Goal: Information Seeking & Learning: Check status

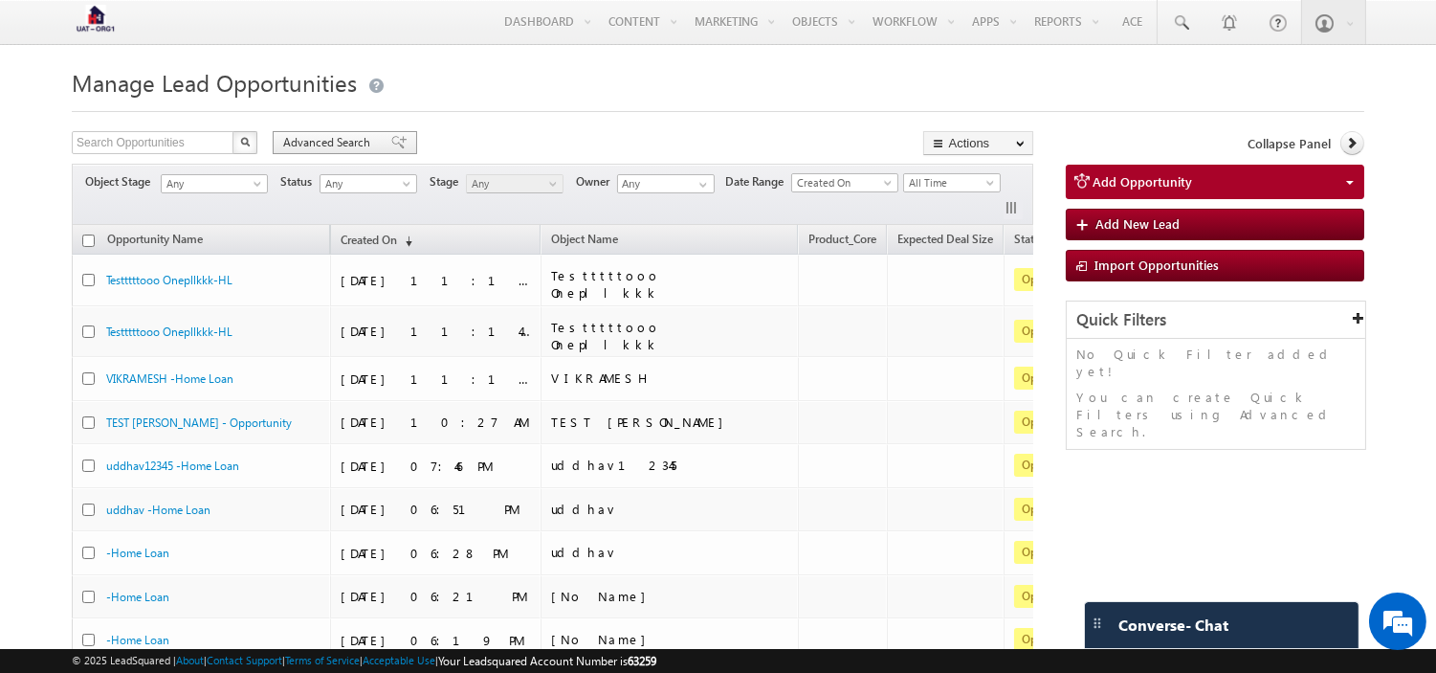
click at [352, 148] on span "Advanced Search" at bounding box center [329, 142] width 93 height 17
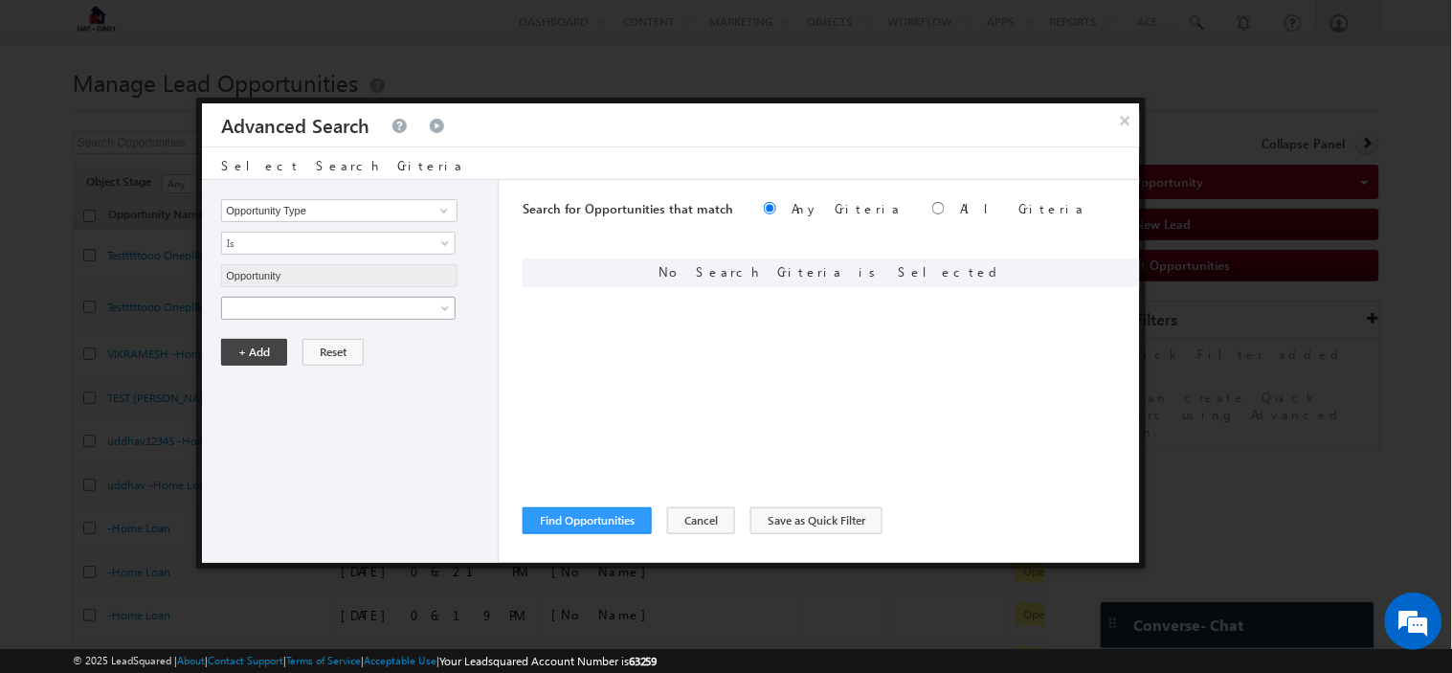
click at [386, 306] on span at bounding box center [326, 308] width 208 height 17
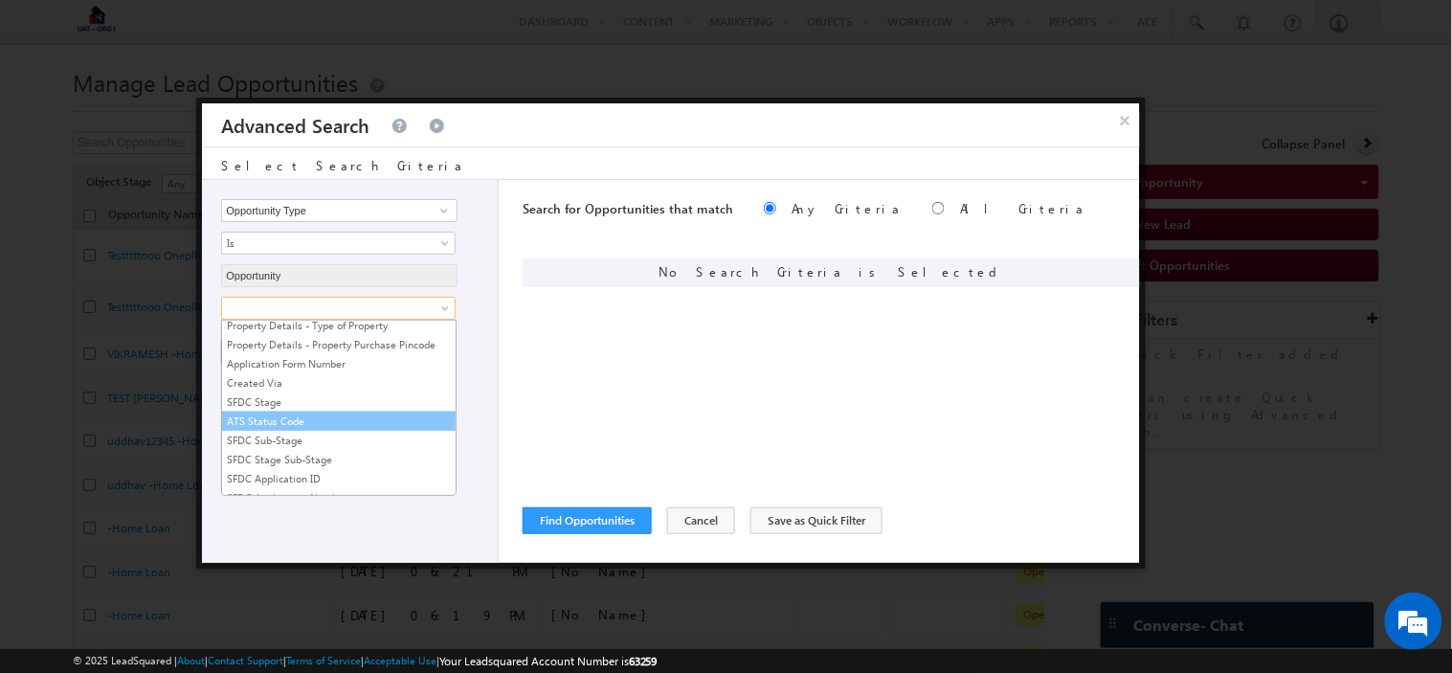
scroll to position [666, 0]
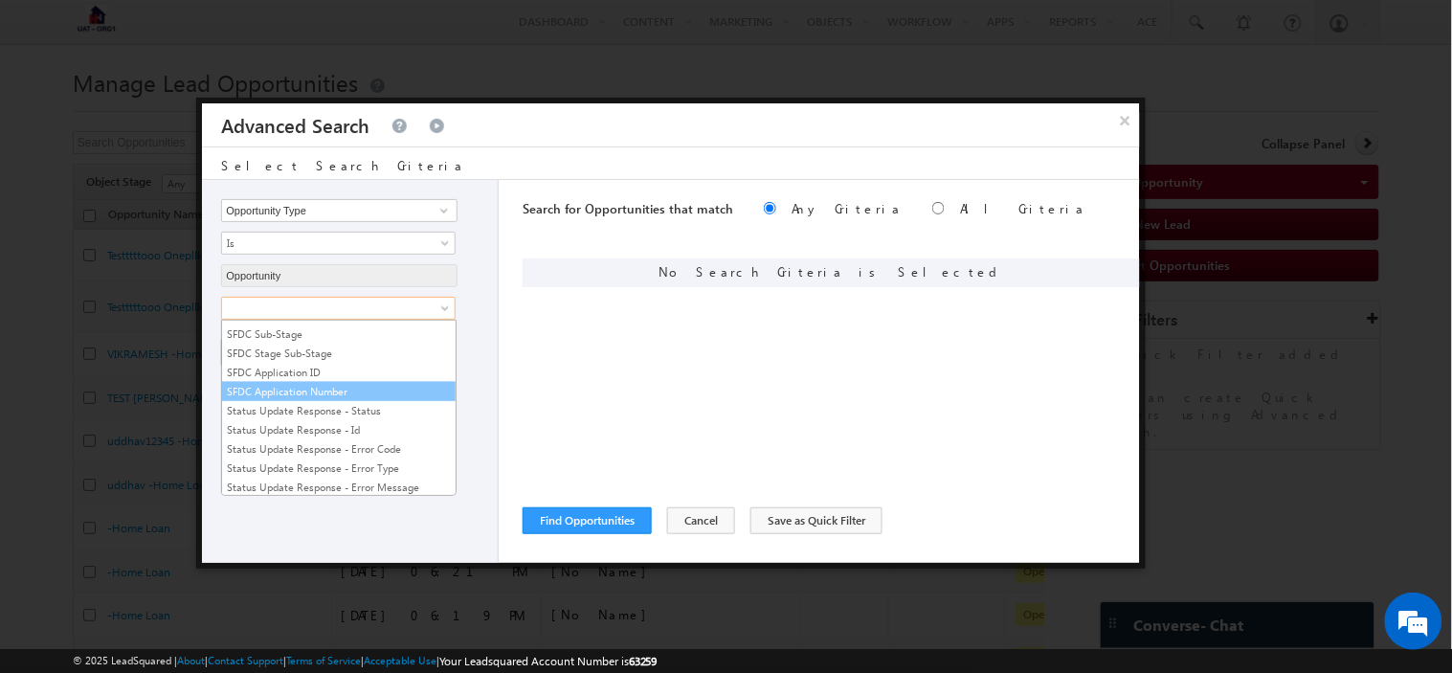
click at [304, 400] on link "SFDC Application Number" at bounding box center [338, 391] width 233 height 17
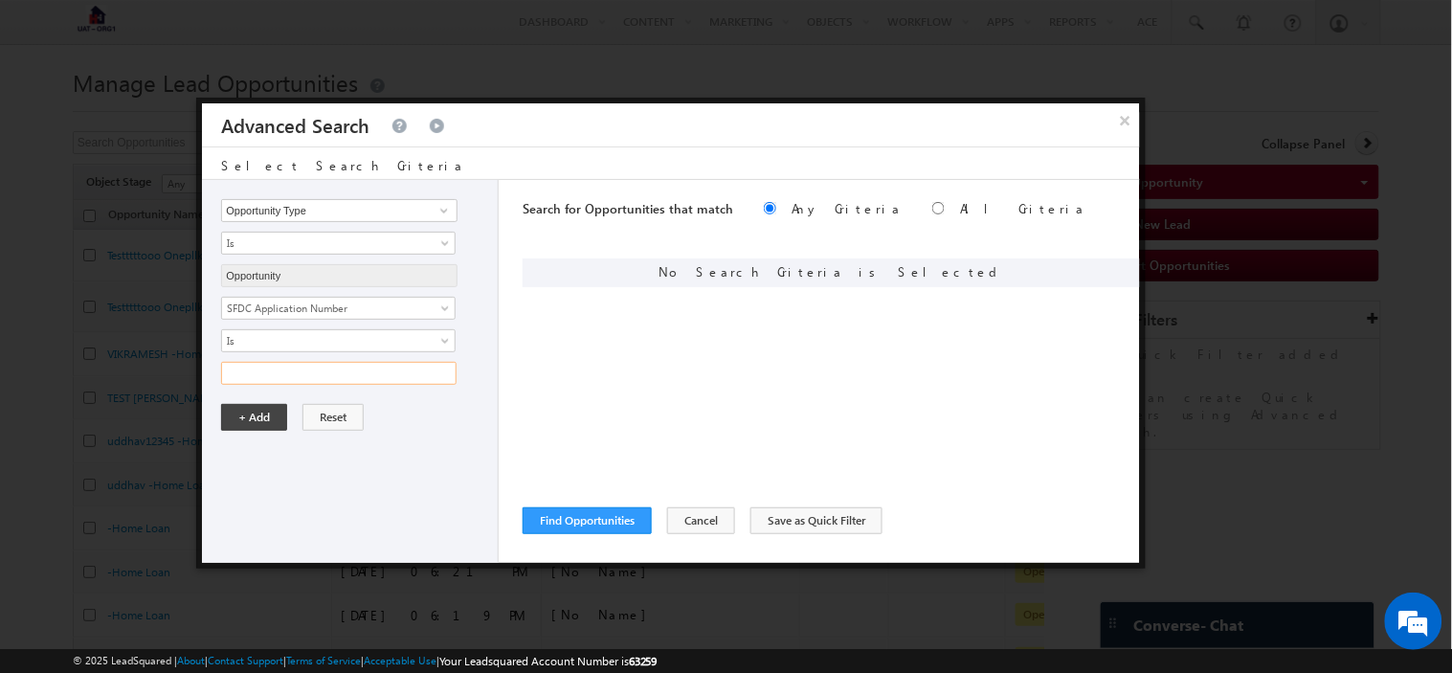
click at [284, 369] on input "text" at bounding box center [338, 373] width 235 height 23
paste input "LA - 40654"
type input "LA - 40654"
click at [250, 416] on button "+ Add" at bounding box center [254, 417] width 66 height 27
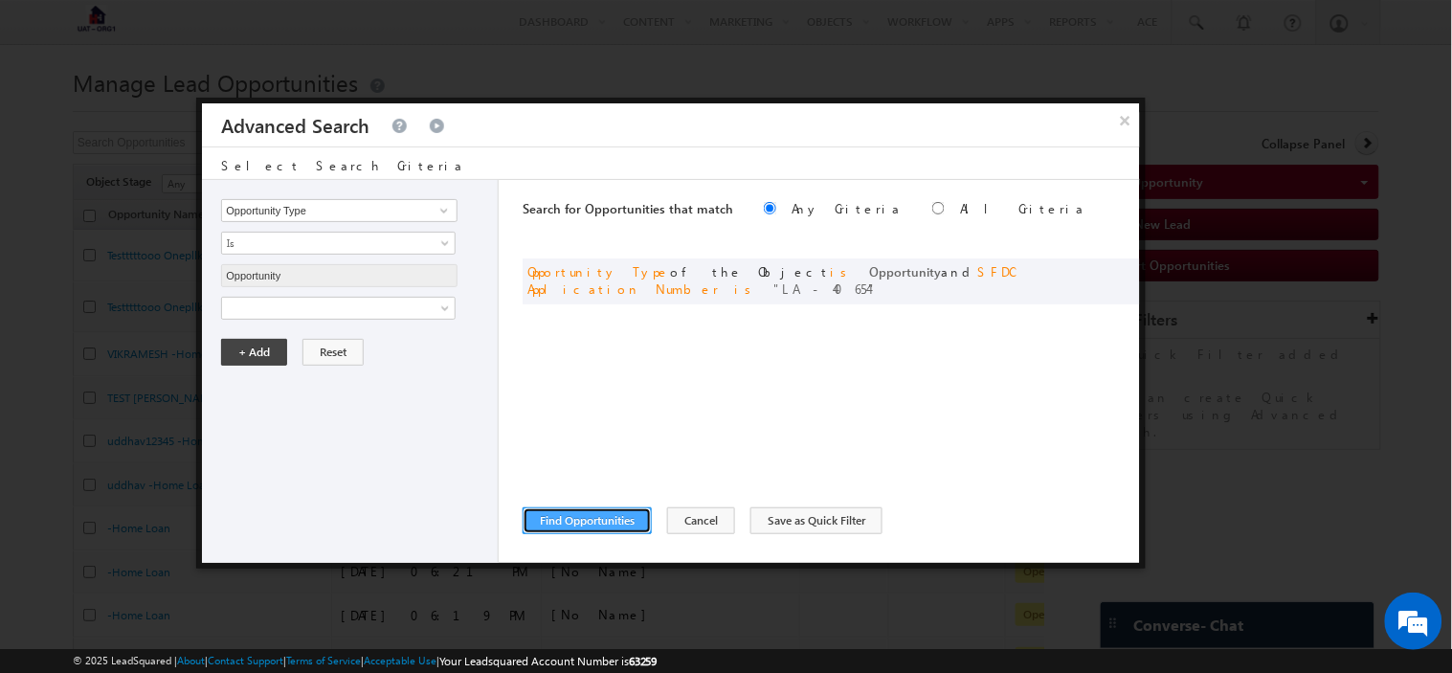
click at [574, 522] on button "Find Opportunities" at bounding box center [586, 520] width 129 height 27
